Goal: Find specific page/section

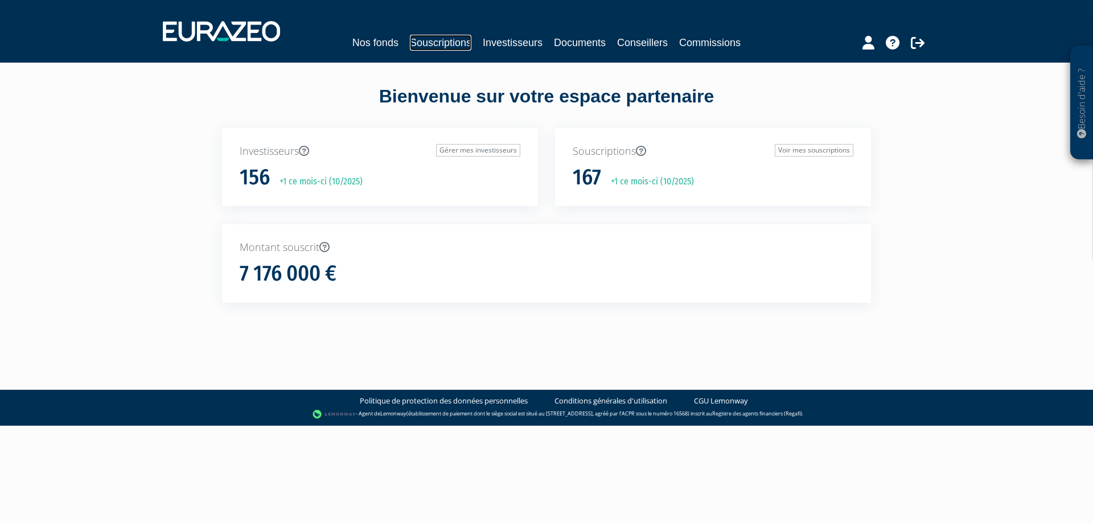
click at [432, 42] on link "Souscriptions" at bounding box center [441, 43] width 62 height 16
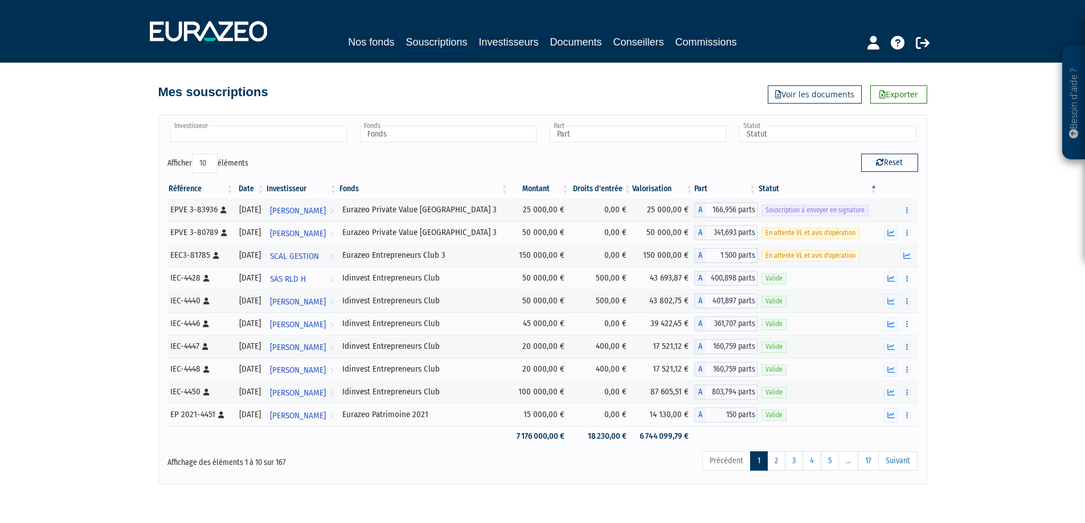
click at [255, 138] on input "text" at bounding box center [258, 134] width 177 height 17
type input "belair"
